Goal: Transaction & Acquisition: Purchase product/service

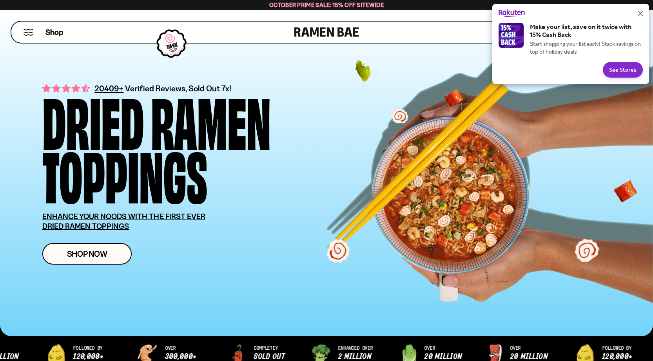
click at [643, 13] on button "Close" at bounding box center [640, 13] width 13 height 13
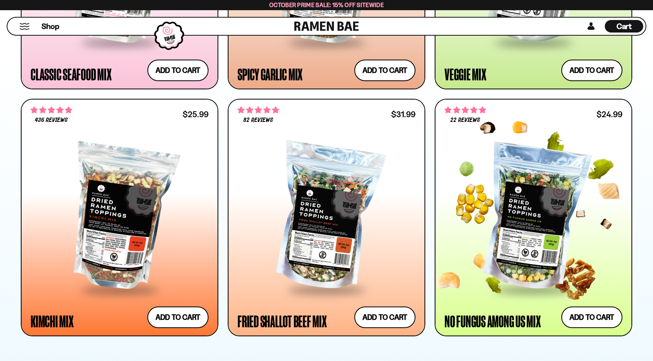
scroll to position [693, 0]
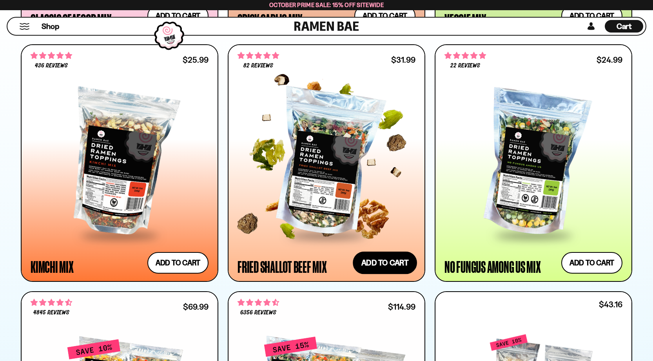
click at [387, 265] on button "Add to cart Add ― Regular price $31.99 Regular price Sale price $31.99 Unit pri…" at bounding box center [385, 263] width 64 height 23
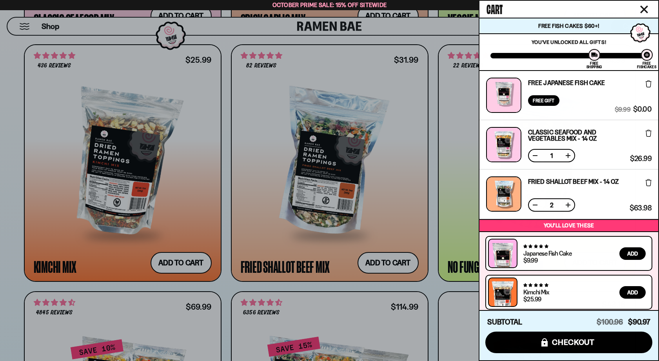
click at [536, 205] on button at bounding box center [535, 205] width 8 height 8
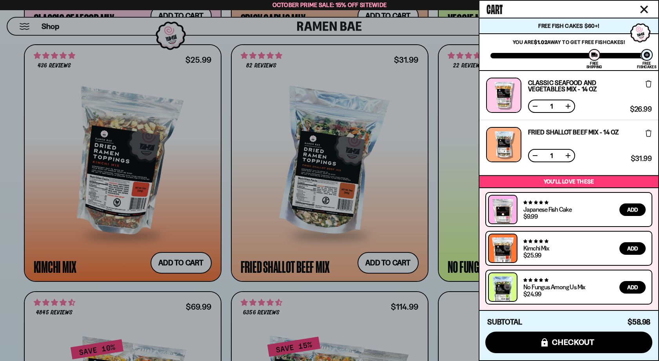
click at [646, 8] on icon "Close cart" at bounding box center [643, 9] width 7 height 7
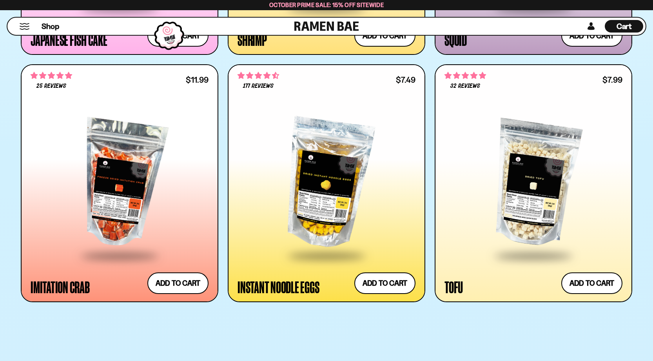
scroll to position [1415, 0]
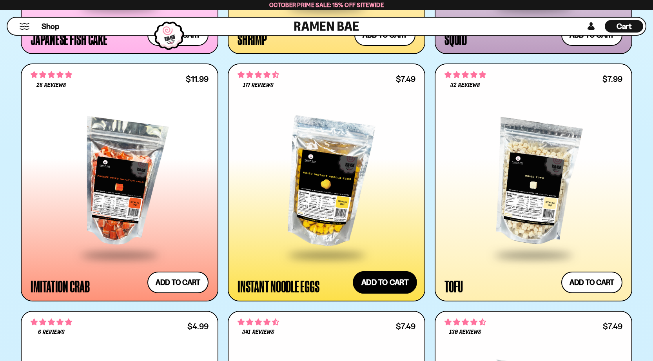
click at [378, 286] on button "Add to cart Add ― Regular price $7.49 Regular price Sale price $7.49 Unit price…" at bounding box center [385, 282] width 64 height 23
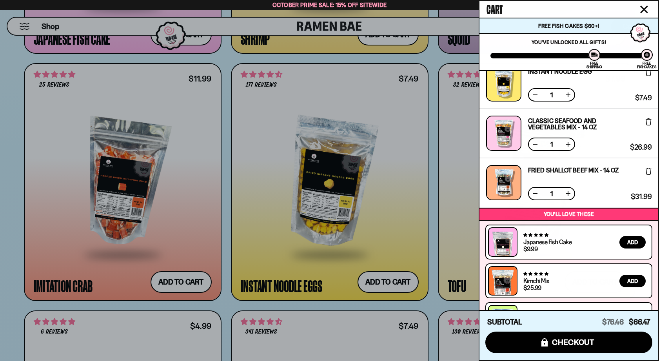
scroll to position [0, 0]
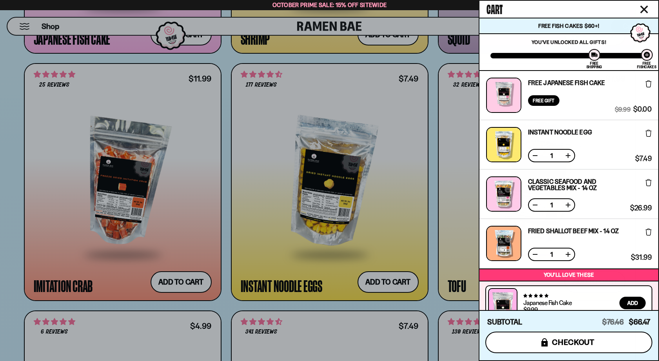
click at [562, 344] on span "checkout" at bounding box center [573, 342] width 43 height 9
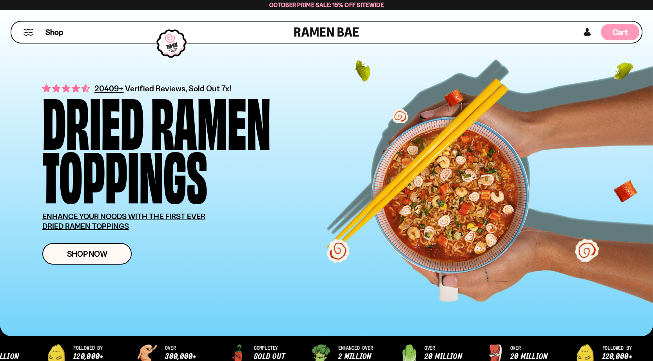
click at [622, 29] on span "Cart" at bounding box center [620, 31] width 15 height 9
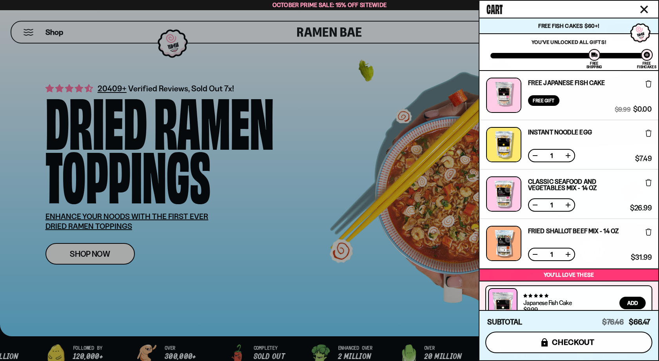
click at [595, 342] on button "icons8-lock checkout" at bounding box center [568, 343] width 167 height 22
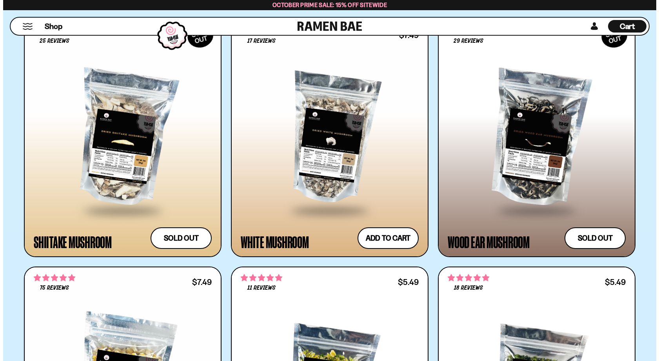
scroll to position [1967, 0]
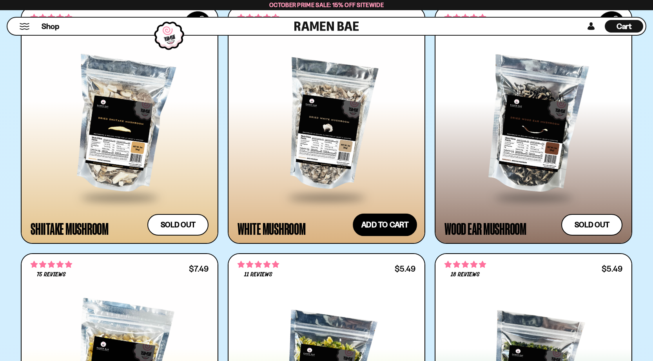
click at [397, 228] on button "Add to cart Add ― Regular price $7.49 Regular price Sale price $7.49 Unit price…" at bounding box center [385, 225] width 64 height 23
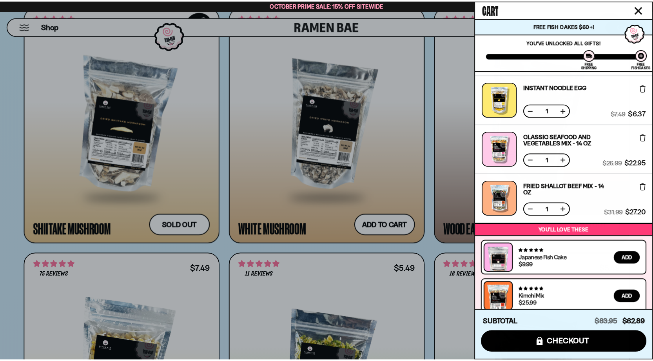
scroll to position [143, 0]
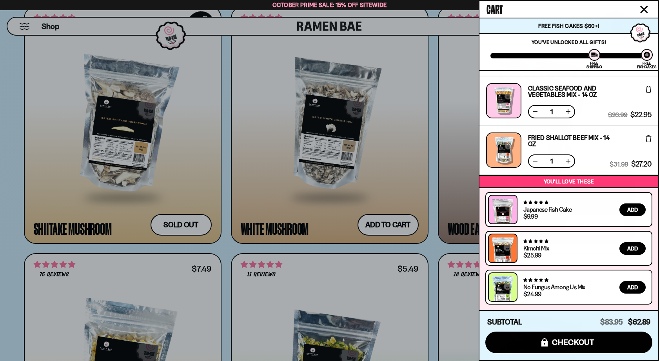
click at [643, 9] on icon "Close cart" at bounding box center [643, 9] width 7 height 7
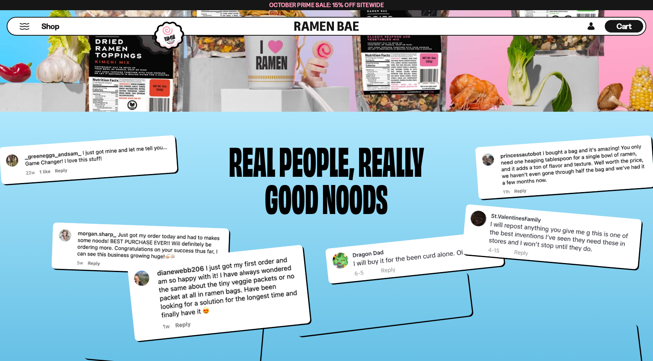
scroll to position [4539, 0]
